Goal: Task Accomplishment & Management: Use online tool/utility

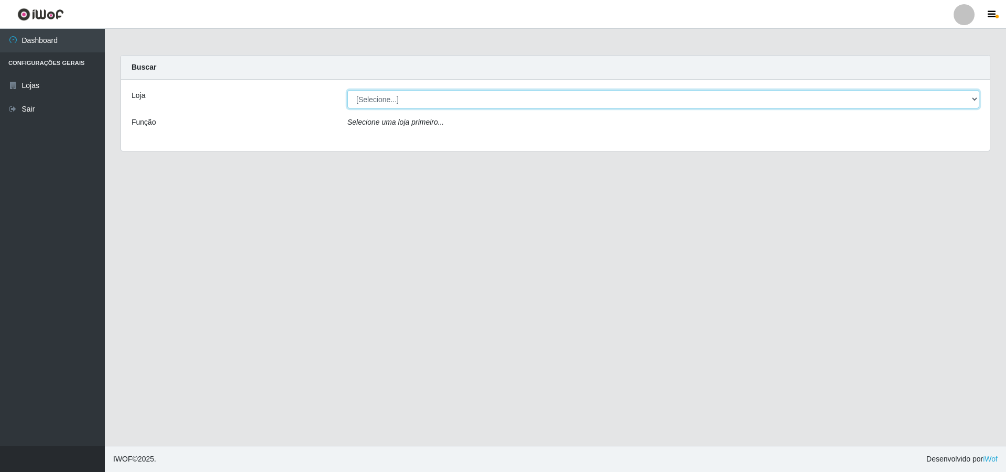
click at [458, 105] on select "[Selecione...] Extrabom - Loja 01 Centro de Distribuição" at bounding box center [663, 99] width 632 height 18
select select "435"
click at [347, 90] on select "[Selecione...] Extrabom - Loja 01 Centro de Distribuição" at bounding box center [663, 99] width 632 height 18
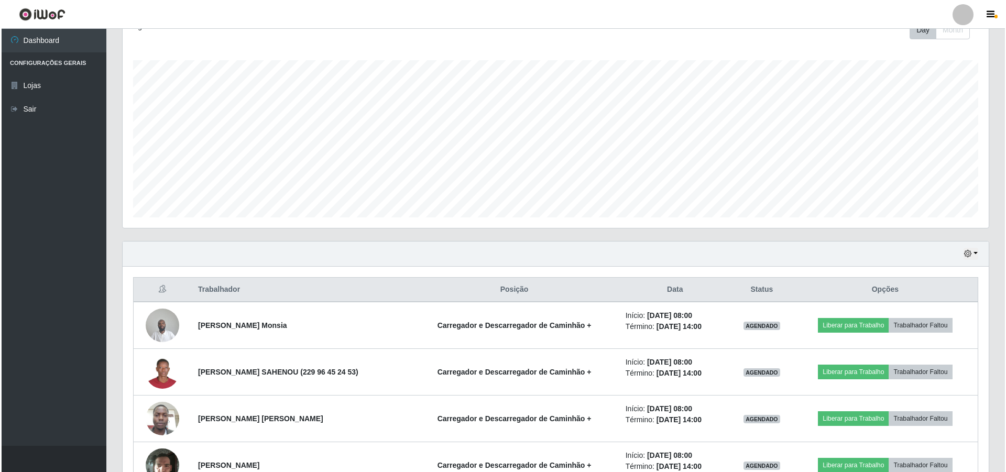
scroll to position [224, 0]
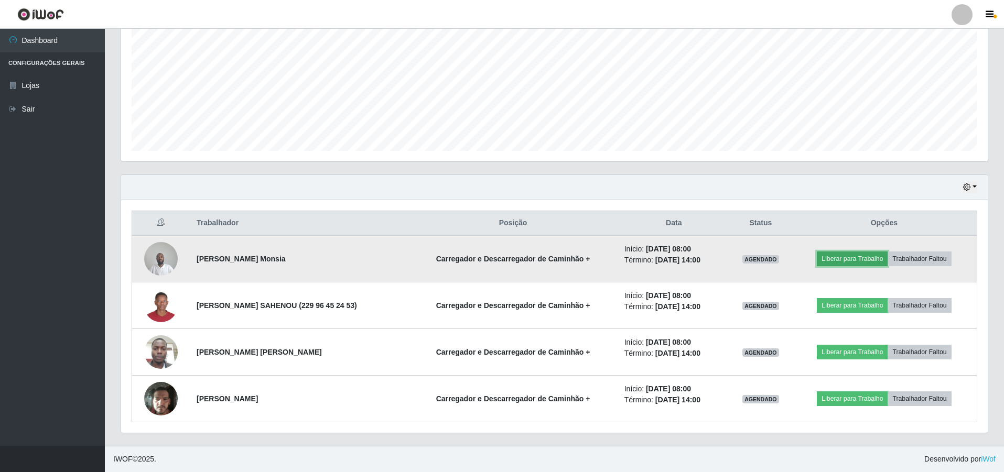
click at [853, 260] on button "Liberar para Trabalho" at bounding box center [852, 259] width 71 height 15
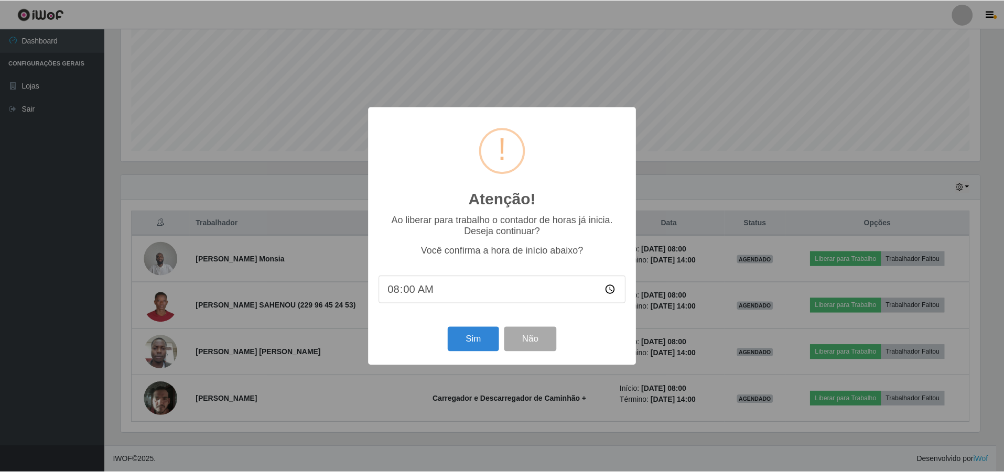
scroll to position [217, 861]
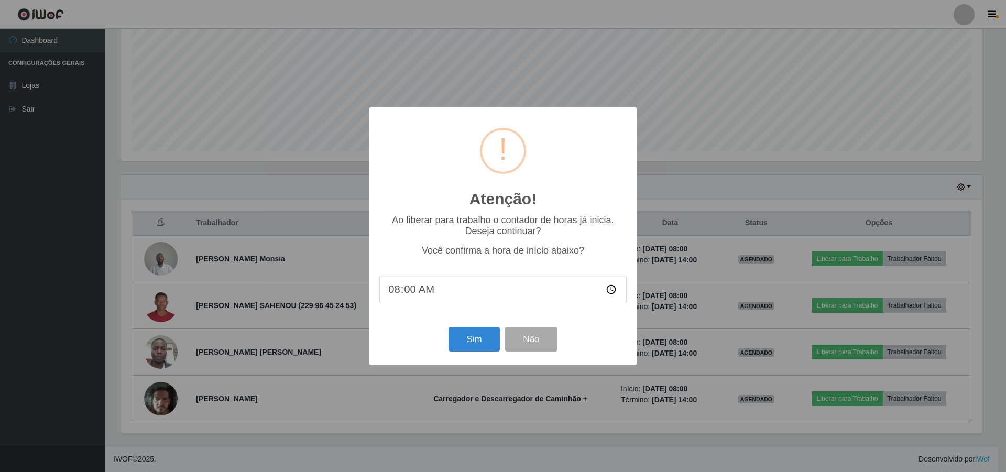
click at [416, 292] on input "08:00" at bounding box center [502, 290] width 247 height 28
click at [409, 292] on input "08:00" at bounding box center [502, 290] width 247 height 28
type input "08:15"
click at [478, 341] on button "Sim" at bounding box center [474, 339] width 51 height 25
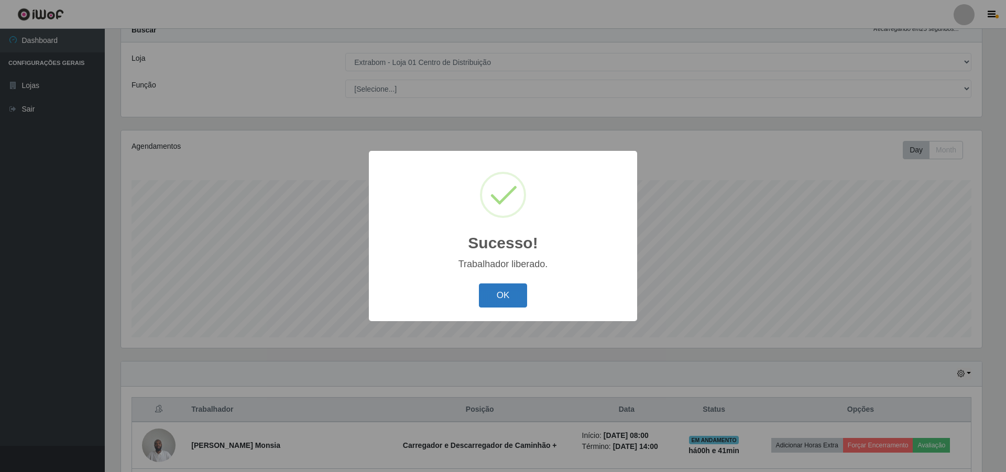
click at [497, 294] on button "OK" at bounding box center [503, 296] width 49 height 25
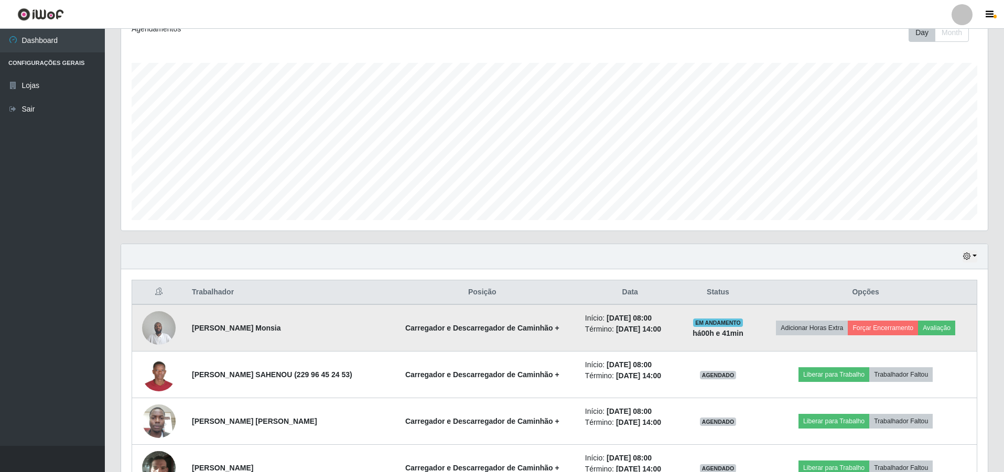
scroll to position [194, 0]
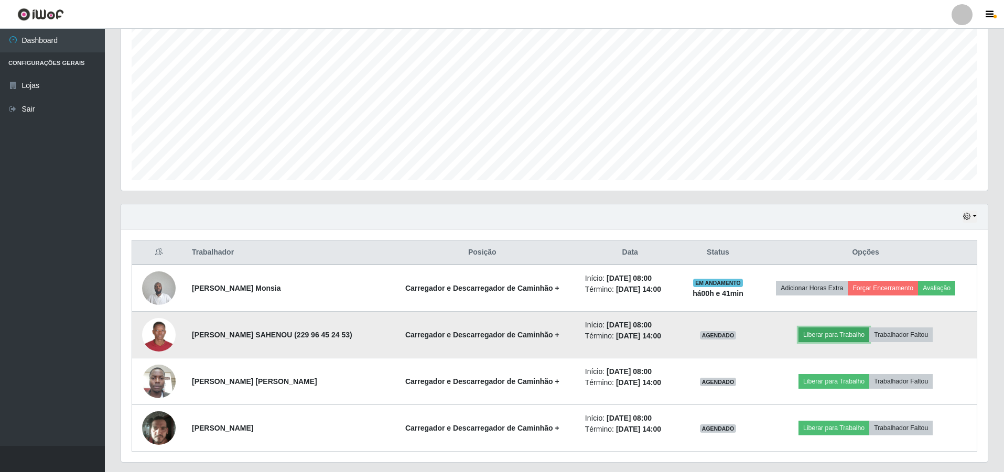
click at [821, 333] on button "Liberar para Trabalho" at bounding box center [833, 335] width 71 height 15
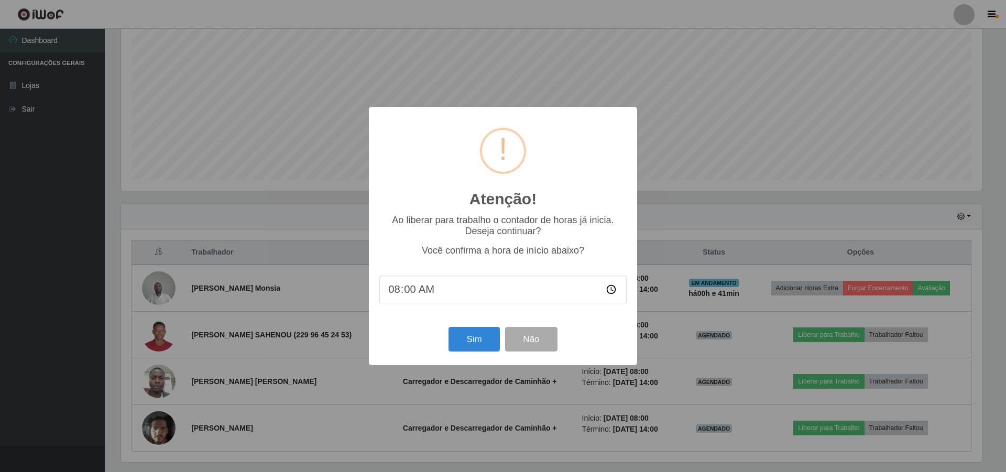
click at [398, 288] on input "08:00" at bounding box center [502, 290] width 247 height 28
drag, startPoint x: 407, startPoint y: 292, endPoint x: 438, endPoint y: 295, distance: 30.5
click at [438, 295] on input "08:00" at bounding box center [502, 290] width 247 height 28
type input "08:15"
click at [472, 344] on button "Sim" at bounding box center [474, 339] width 51 height 25
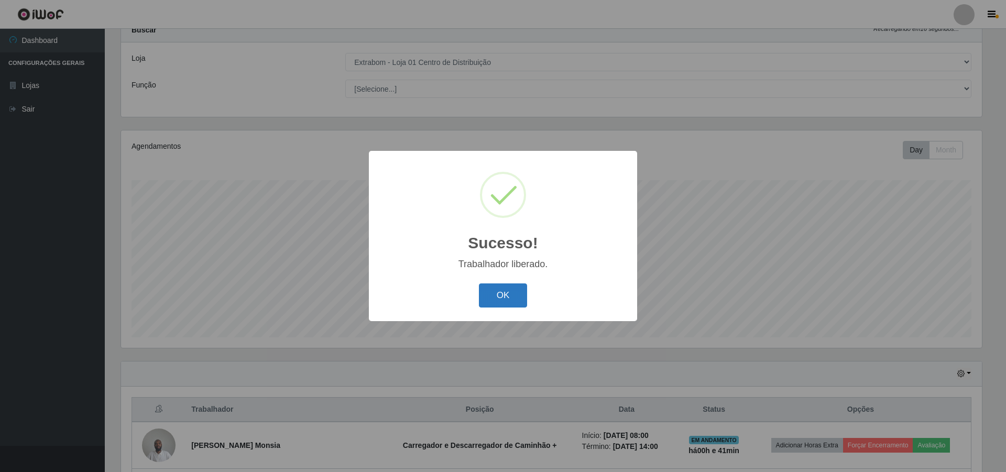
click at [491, 298] on button "OK" at bounding box center [503, 296] width 49 height 25
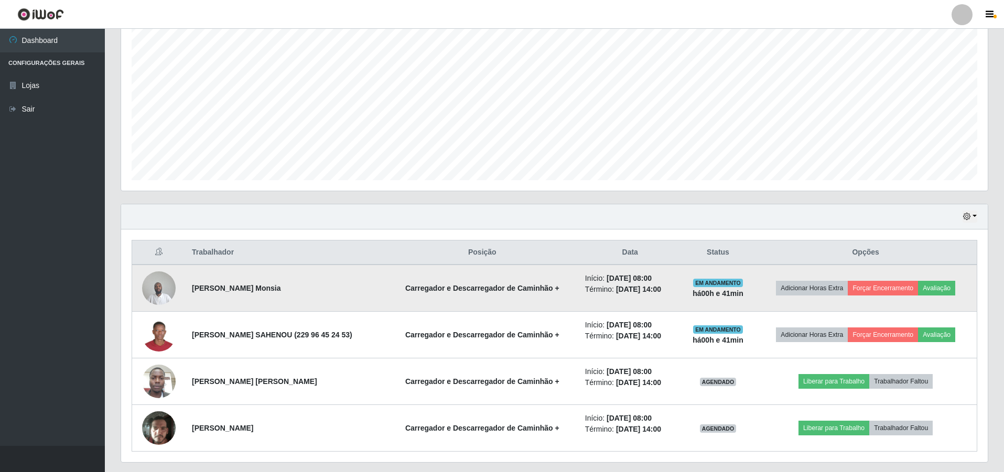
scroll to position [224, 0]
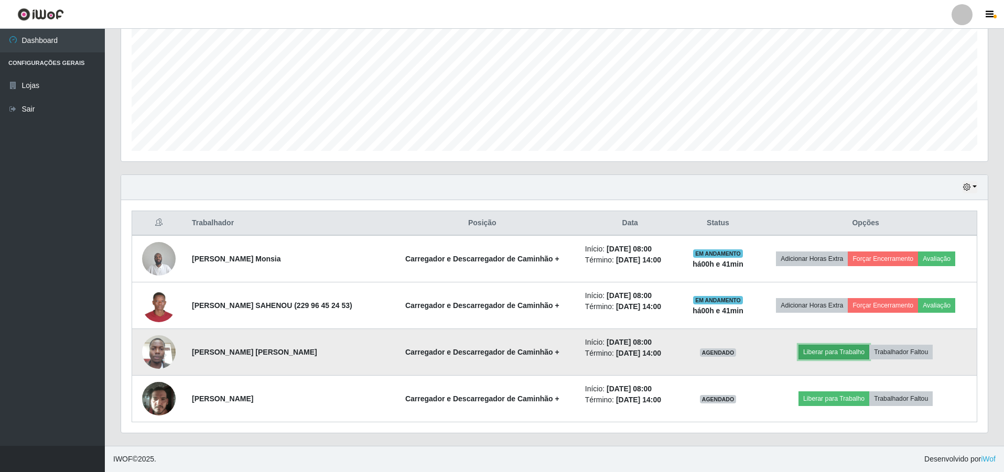
click at [822, 353] on button "Liberar para Trabalho" at bounding box center [833, 352] width 71 height 15
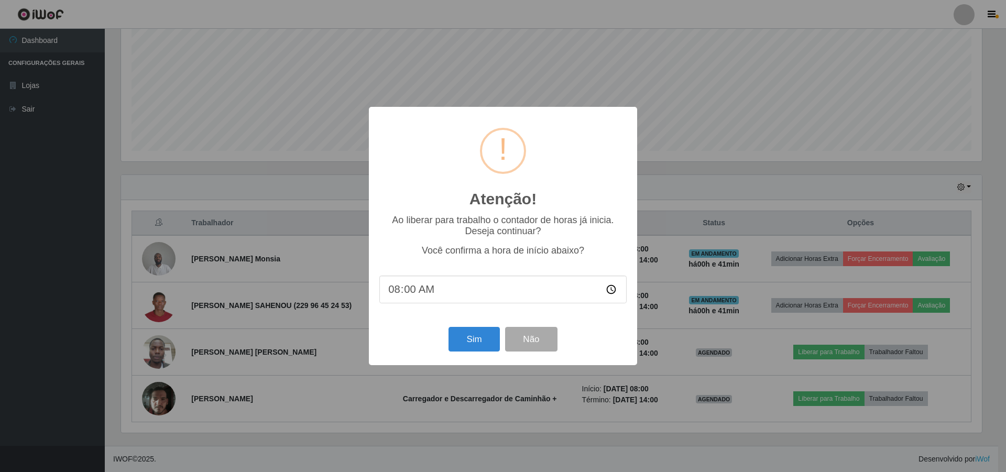
drag, startPoint x: 406, startPoint y: 293, endPoint x: 441, endPoint y: 297, distance: 35.3
click at [441, 297] on input "08:00" at bounding box center [502, 290] width 247 height 28
type input "08:15"
click at [475, 343] on button "Sim" at bounding box center [474, 339] width 51 height 25
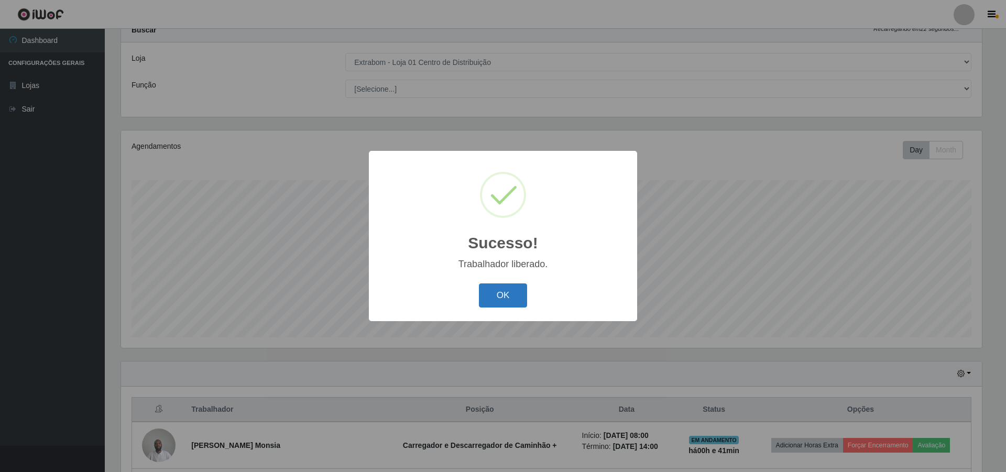
click at [513, 293] on button "OK" at bounding box center [503, 296] width 49 height 25
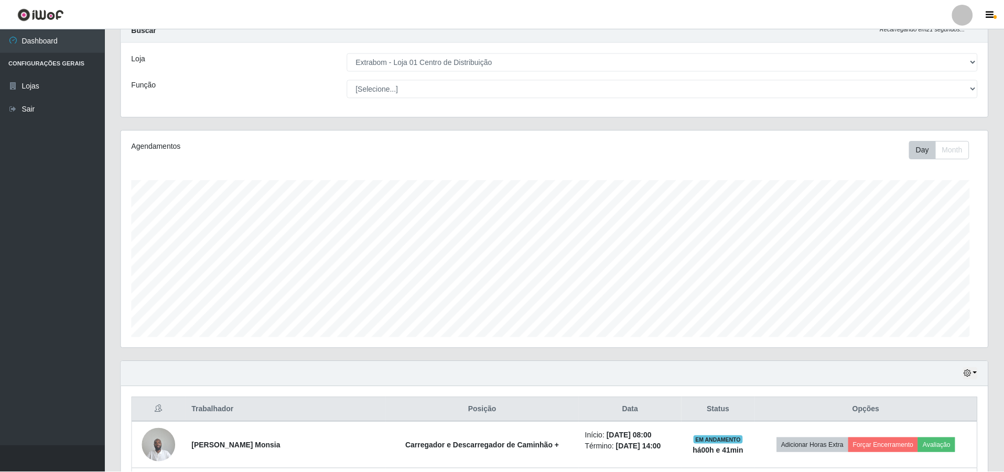
scroll to position [0, 0]
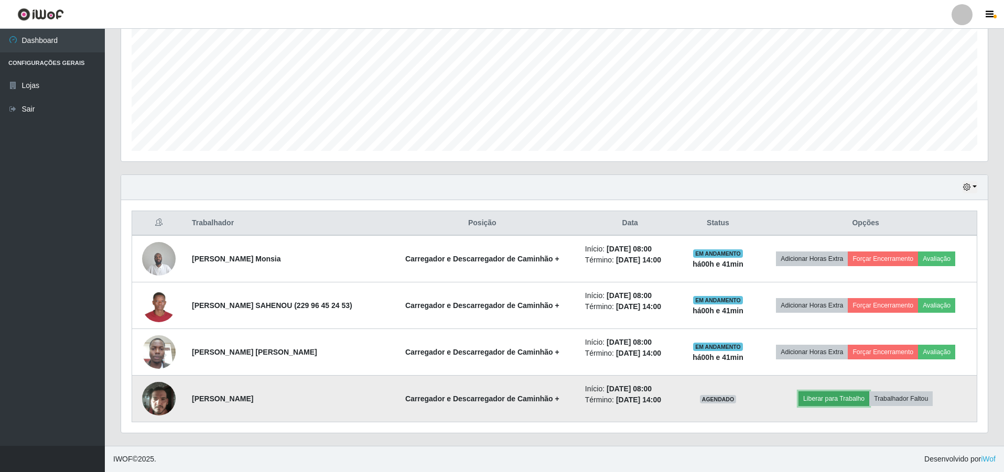
click at [826, 397] on button "Liberar para Trabalho" at bounding box center [833, 398] width 71 height 15
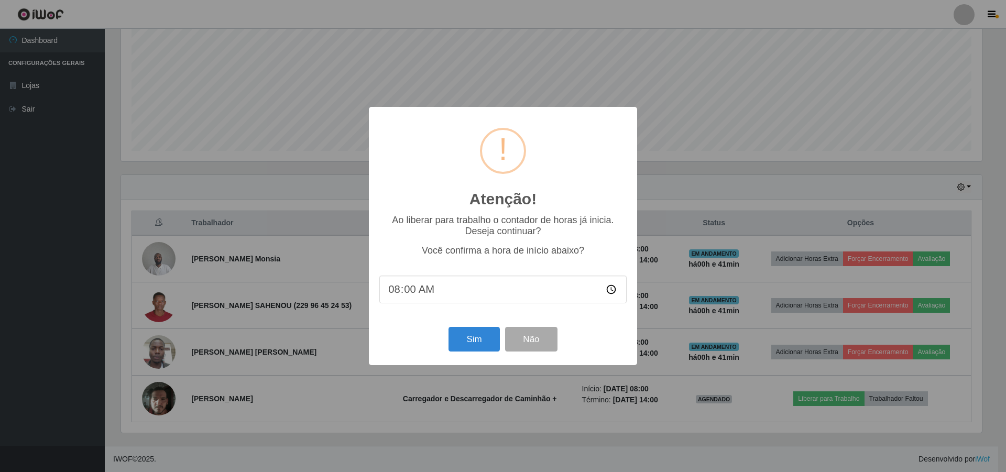
click at [410, 292] on input "08:00" at bounding box center [502, 290] width 247 height 28
type input "08:15"
click at [467, 346] on button "Sim" at bounding box center [474, 339] width 51 height 25
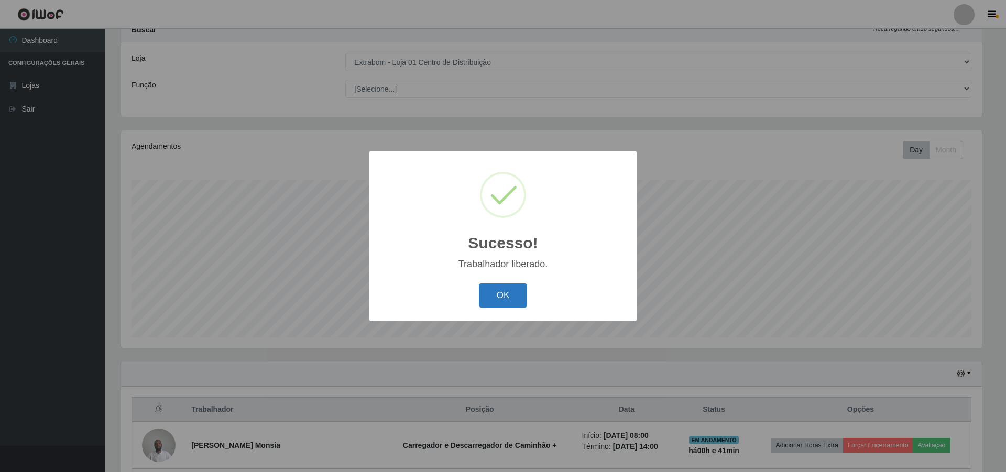
click at [490, 291] on button "OK" at bounding box center [503, 296] width 49 height 25
